Goal: Navigation & Orientation: Find specific page/section

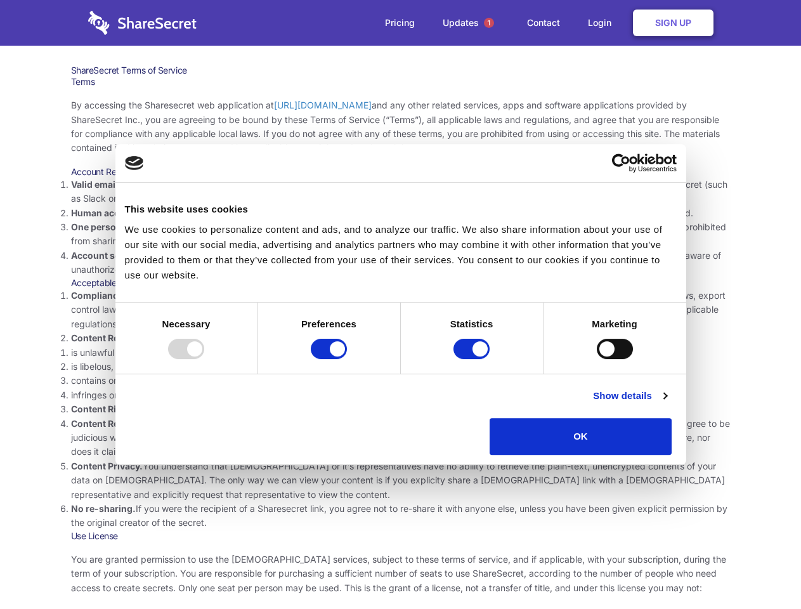
click at [400, 305] on li "Compliance with local laws and regulations. Your use of the Sharesecret must no…" at bounding box center [401, 310] width 660 height 43
click at [204, 359] on div at bounding box center [186, 349] width 36 height 20
click at [347, 359] on input "Preferences" at bounding box center [329, 349] width 36 height 20
checkbox input "false"
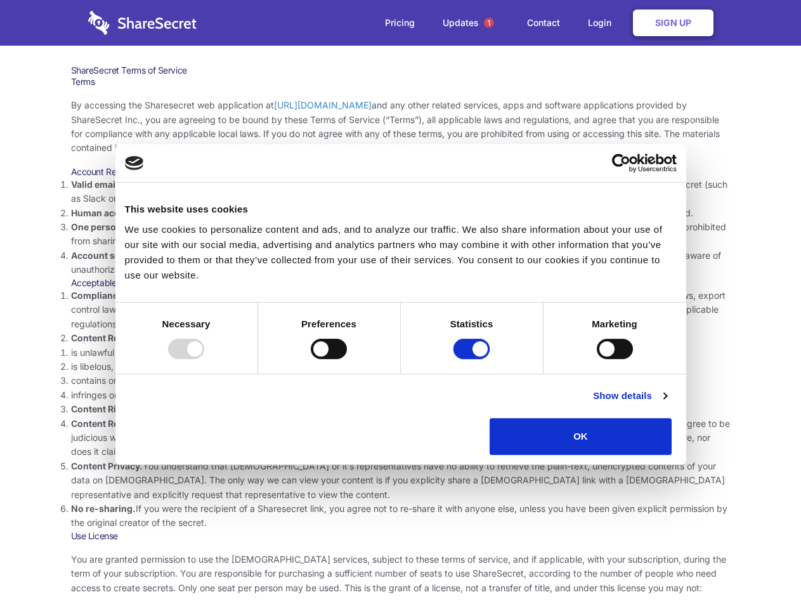
click at [473, 359] on input "Statistics" at bounding box center [472, 349] width 36 height 20
checkbox input "false"
click at [597, 359] on input "Marketing" at bounding box center [615, 349] width 36 height 20
checkbox input "true"
click at [667, 404] on link "Show details" at bounding box center [630, 395] width 74 height 15
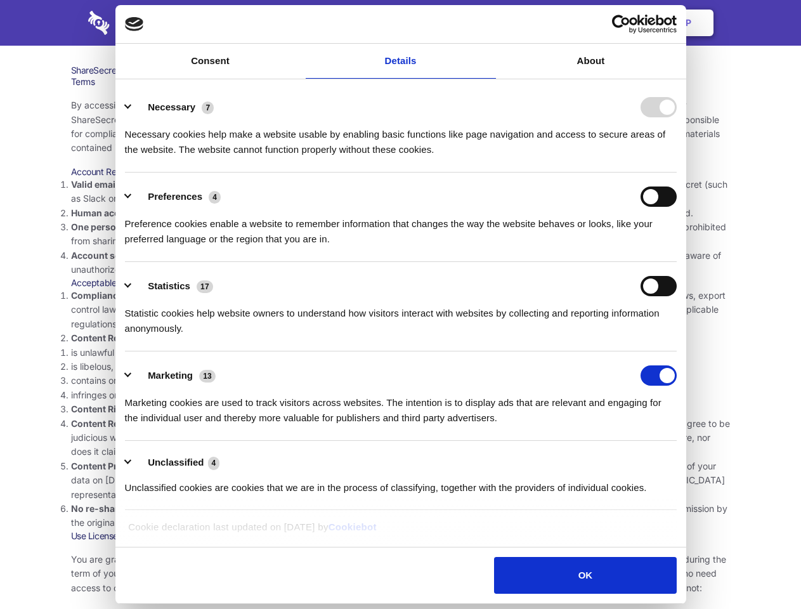
click at [677, 173] on li "Necessary 7 Necessary cookies help make a website usable by enabling basic func…" at bounding box center [401, 127] width 552 height 89
click at [489, 23] on span "1" at bounding box center [489, 23] width 10 height 10
